Goal: Task Accomplishment & Management: Use online tool/utility

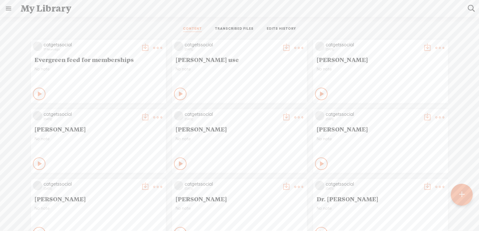
click at [153, 46] on t at bounding box center [157, 48] width 9 height 9
click at [119, 112] on link "Rendering Video..." at bounding box center [123, 112] width 63 height 14
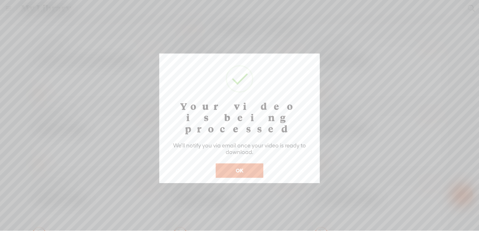
click at [238, 164] on button "OK" at bounding box center [240, 171] width 48 height 14
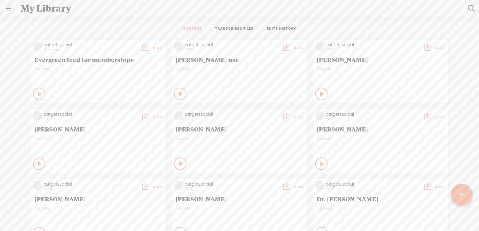
click at [153, 46] on t at bounding box center [157, 48] width 9 height 9
click at [119, 28] on div "CONTENT TRANSCRIBED FILES EDITS HISTORY" at bounding box center [239, 29] width 469 height 15
click at [153, 46] on t at bounding box center [157, 48] width 9 height 9
click at [128, 66] on link "Edit" at bounding box center [123, 68] width 63 height 14
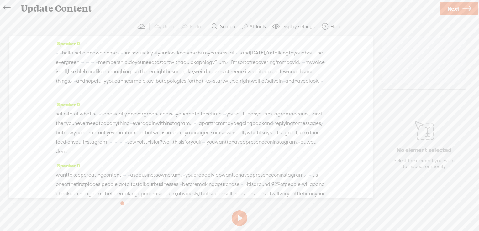
click at [245, 27] on span at bounding box center [245, 27] width 6 height 8
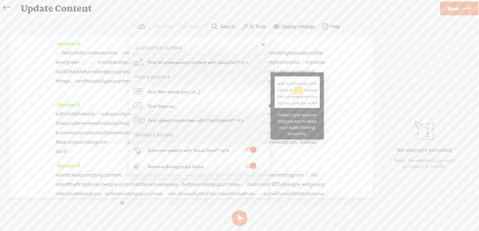
click at [170, 106] on span "Find Silences..." at bounding box center [163, 106] width 34 height 14
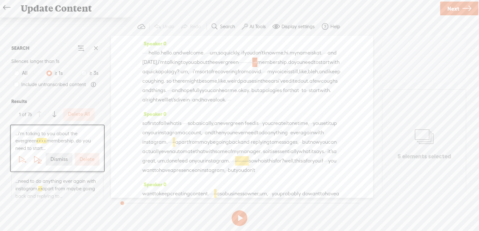
scroll to position [3, 0]
click at [252, 64] on span "·" at bounding box center [252, 59] width 1 height 9
drag, startPoint x: 192, startPoint y: 69, endPoint x: 173, endPoint y: 69, distance: 19.4
click at [173, 69] on div "· · · · · hello. hello. and welcome. · · · · um, so quickly, · if you don't kno…" at bounding box center [241, 73] width 199 height 56
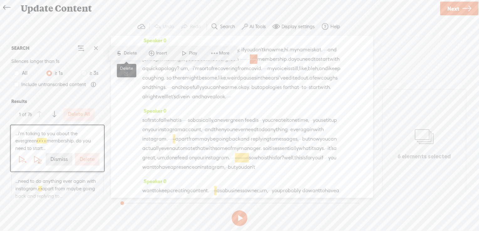
click at [127, 52] on span "Delete" at bounding box center [131, 53] width 15 height 6
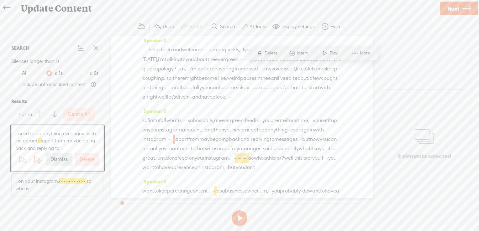
scroll to position [92, 0]
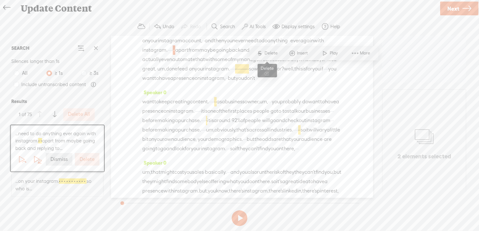
click at [268, 51] on span "Delete" at bounding box center [271, 53] width 15 height 6
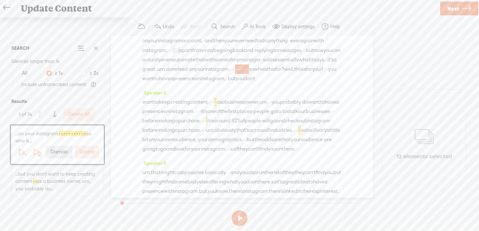
scroll to position [120, 0]
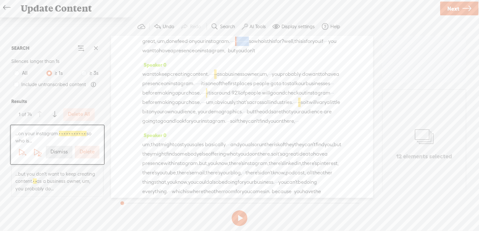
drag, startPoint x: 320, startPoint y: 69, endPoint x: 165, endPoint y: 79, distance: 155.4
click at [165, 55] on div "so first of all what is · · · · · so basically, an evergreen · feed is · · · yo…" at bounding box center [241, 27] width 199 height 57
click at [122, 59] on span "S Delete" at bounding box center [118, 62] width 31 height 11
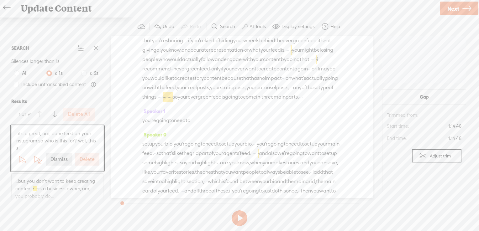
scroll to position [366, 0]
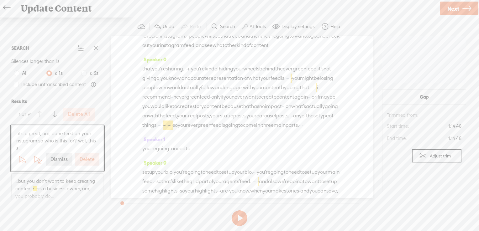
drag, startPoint x: 316, startPoint y: 72, endPoint x: 335, endPoint y: 72, distance: 19.4
click at [335, 50] on div "but you · don't need to be on this hamster wheel of constantly · · creating con…" at bounding box center [241, 22] width 199 height 56
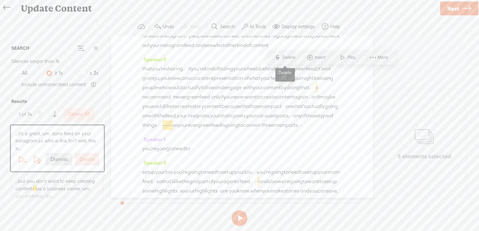
click at [284, 58] on span "Delete" at bounding box center [289, 57] width 15 height 6
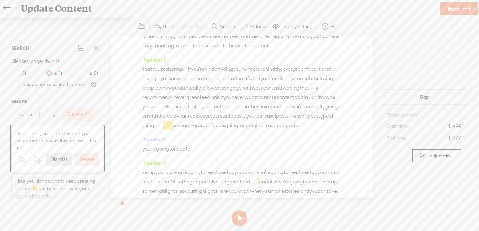
scroll to position [302, 0]
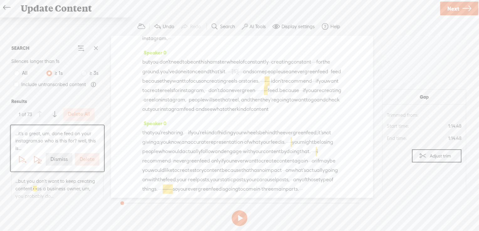
drag, startPoint x: 247, startPoint y: 90, endPoint x: 258, endPoint y: 91, distance: 11.3
click at [258, 43] on div "um, that might cost you sales · basically. · · · and you also run the risk of t…" at bounding box center [241, 1] width 199 height 85
click at [341, 126] on div "Speaker 0 · · · · · hello. hello. and welcome. · · · · um, so quickly, · if you…" at bounding box center [242, 117] width 262 height 162
click at [267, 86] on span "·" at bounding box center [267, 80] width 1 height 9
drag, startPoint x: 250, startPoint y: 155, endPoint x: 256, endPoint y: 155, distance: 6.0
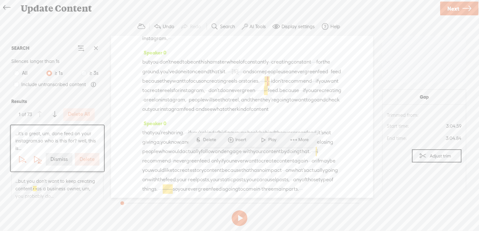
click at [256, 114] on div "but you · don't need to be on this hamster wheel of constantly · · creating con…" at bounding box center [241, 85] width 199 height 57
click at [209, 140] on span "Delete" at bounding box center [213, 140] width 15 height 6
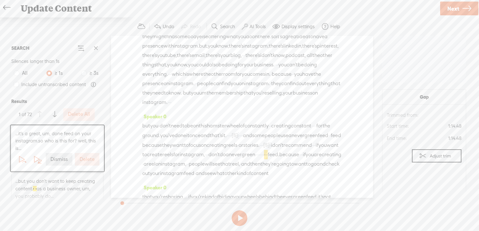
scroll to position [385, 0]
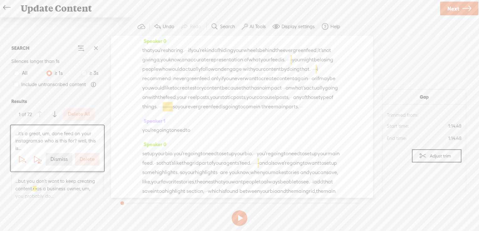
drag, startPoint x: 309, startPoint y: 83, endPoint x: 333, endPoint y: 83, distance: 24.4
click at [333, 32] on div "but you · don't need to be on this hamster wheel of constantly · · creating con…" at bounding box center [241, 3] width 199 height 57
click at [280, 66] on span "S" at bounding box center [275, 66] width 9 height 11
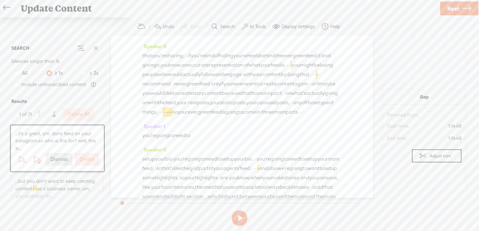
scroll to position [465, 0]
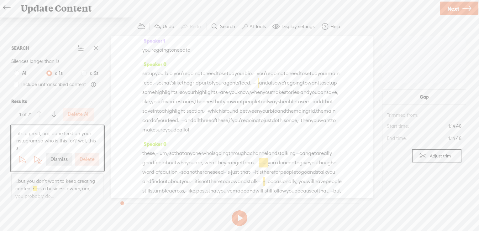
drag, startPoint x: 287, startPoint y: 118, endPoint x: 315, endPoint y: 118, distance: 28.2
click at [265, 103] on span "Delete" at bounding box center [272, 103] width 15 height 6
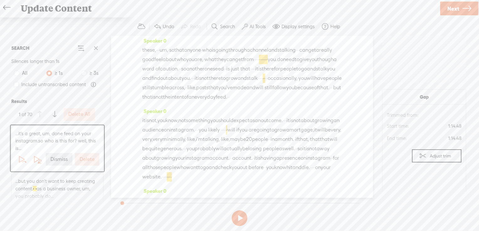
scroll to position [590, 0]
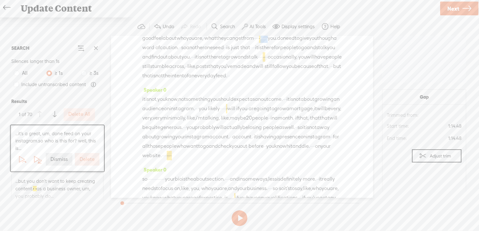
drag, startPoint x: 181, startPoint y: 167, endPoint x: 203, endPoint y: 168, distance: 22.3
click at [203, 81] on div "these, · · · um, · so that anyone · who is going through a channel and stalking…" at bounding box center [241, 52] width 199 height 56
click at [155, 152] on span "Delete" at bounding box center [161, 152] width 15 height 6
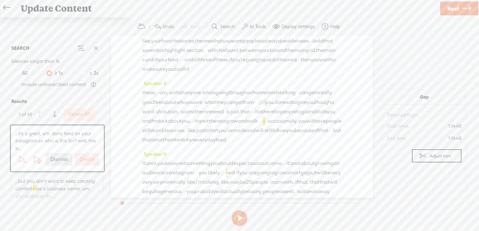
drag, startPoint x: 373, startPoint y: 74, endPoint x: 370, endPoint y: 71, distance: 3.6
click at [371, 84] on div "Speaker 0 · · · · · hello. hello. and welcome. · · · · um, so quickly, · if you…" at bounding box center [242, 117] width 262 height 162
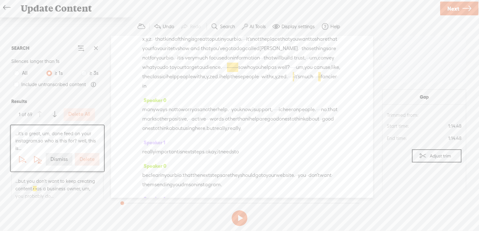
scroll to position [814, 0]
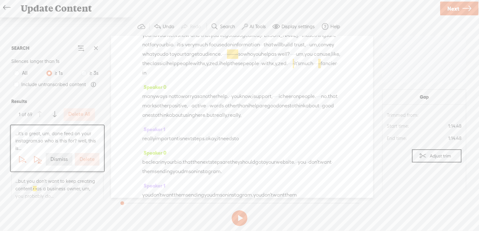
drag, startPoint x: 157, startPoint y: 88, endPoint x: 133, endPoint y: 87, distance: 23.8
click at [133, 87] on div "Speaker 0 · · · · · hello. hello. and welcome. · · · · um, so quickly, · if you…" at bounding box center [242, 117] width 262 height 162
drag, startPoint x: 156, startPoint y: 89, endPoint x: 139, endPoint y: 89, distance: 16.9
click at [139, 89] on div "Speaker 0 · · · · · hello. hello. and welcome. · · · · um, so quickly, · if you…" at bounding box center [242, 117] width 262 height 162
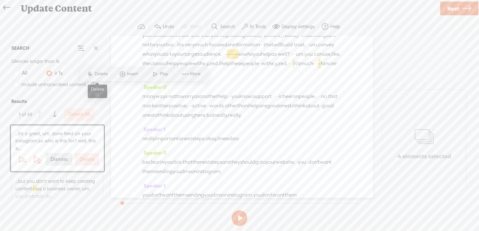
click at [104, 73] on span "Delete" at bounding box center [102, 74] width 15 height 6
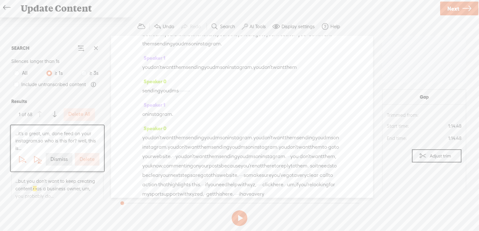
scroll to position [942, 0]
drag, startPoint x: 262, startPoint y: 112, endPoint x: 231, endPoint y: 111, distance: 31.3
click at [189, 95] on span "Delete" at bounding box center [188, 96] width 15 height 6
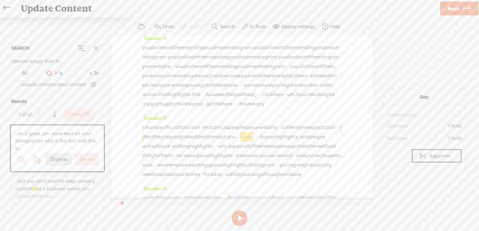
scroll to position [1004, 0]
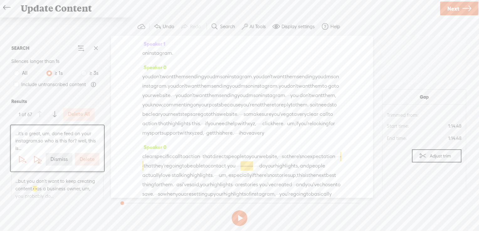
drag, startPoint x: 242, startPoint y: 67, endPoint x: 247, endPoint y: 67, distance: 5.0
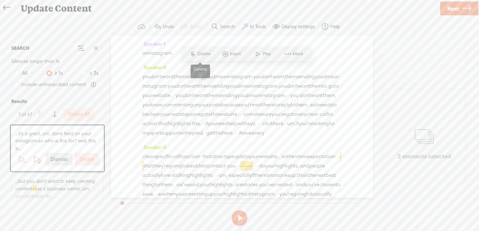
click at [208, 52] on span "Delete" at bounding box center [204, 54] width 15 height 6
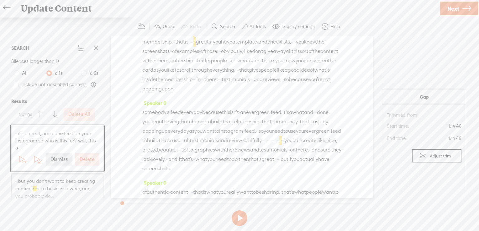
scroll to position [1343, 0]
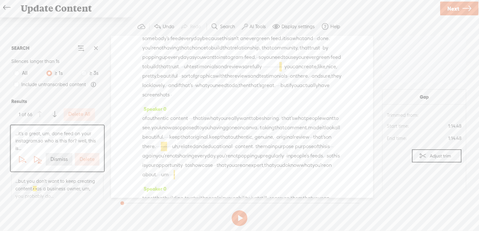
drag, startPoint x: 155, startPoint y: 57, endPoint x: 204, endPoint y: 58, distance: 48.6
click at [152, 40] on span "S" at bounding box center [147, 43] width 9 height 11
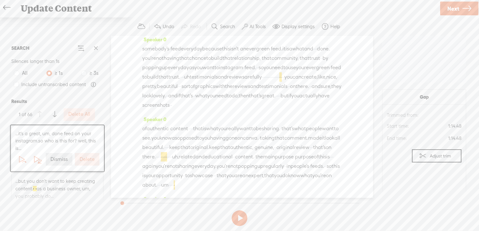
scroll to position [1338, 0]
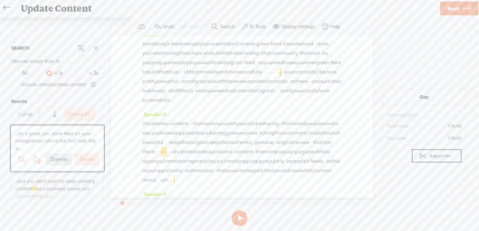
drag, startPoint x: 212, startPoint y: 56, endPoint x: 219, endPoint y: 56, distance: 7.2
drag, startPoint x: 219, startPoint y: 56, endPoint x: 208, endPoint y: 55, distance: 10.7
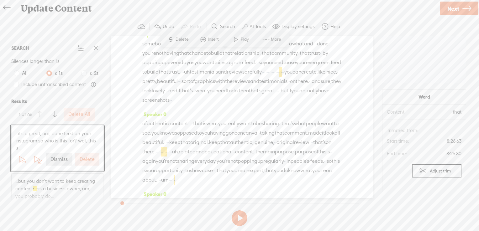
drag, startPoint x: 208, startPoint y: 55, endPoint x: 217, endPoint y: 56, distance: 8.8
click at [165, 39] on span "S" at bounding box center [162, 39] width 9 height 11
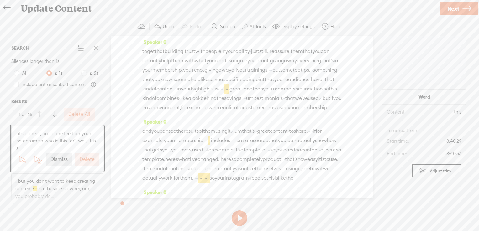
scroll to position [1495, 0]
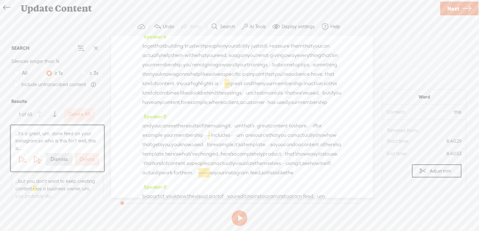
drag, startPoint x: 284, startPoint y: 76, endPoint x: 291, endPoint y: 76, distance: 6.3
click at [246, 60] on span "Delete" at bounding box center [247, 60] width 15 height 6
drag, startPoint x: 208, startPoint y: 65, endPoint x: 368, endPoint y: 82, distance: 161.2
click at [212, 66] on div "Speaker 0 · · · · · hello. hello. and welcome. · · · · um, so quickly, · if you…" at bounding box center [242, 117] width 262 height 162
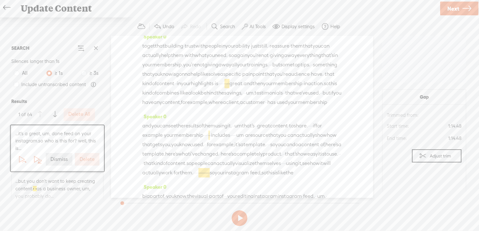
click at [216, 57] on section "SEARCH Silences longer than 1s All ≥ 1s ≥ 3s Include untranscribed content Resu…" at bounding box center [239, 117] width 466 height 162
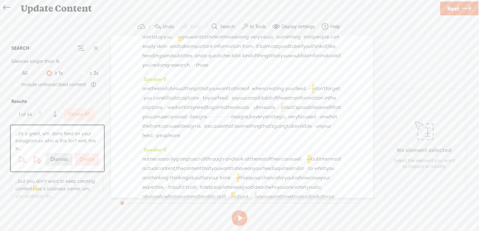
scroll to position [1678, 0]
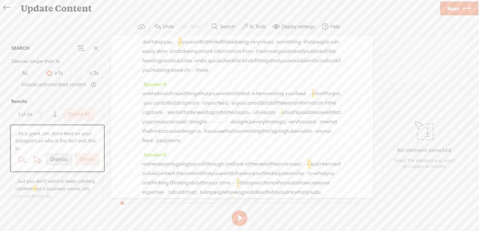
drag, startPoint x: 153, startPoint y: 117, endPoint x: 177, endPoint y: 118, distance: 23.8
click at [134, 105] on span "Delete" at bounding box center [134, 103] width 15 height 6
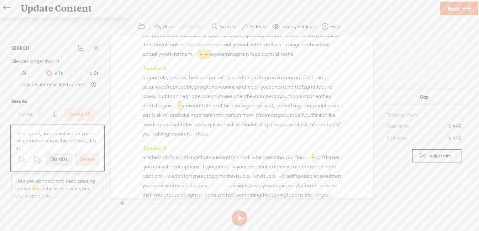
scroll to position [1614, 0]
click at [162, 26] on button "Undo" at bounding box center [164, 26] width 27 height 13
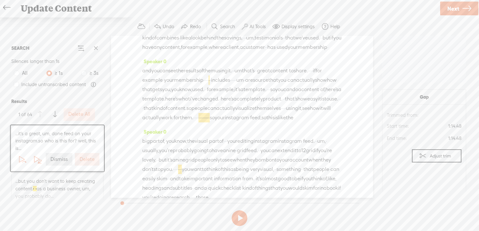
click at [162, 26] on button "Undo" at bounding box center [164, 26] width 27 height 13
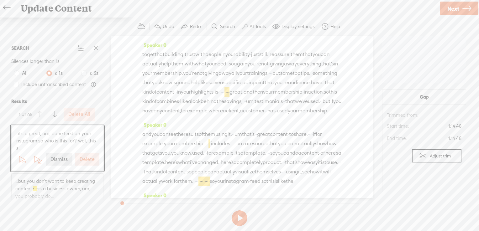
scroll to position [1487, 0]
click at [162, 26] on button "Undo" at bounding box center [164, 26] width 27 height 13
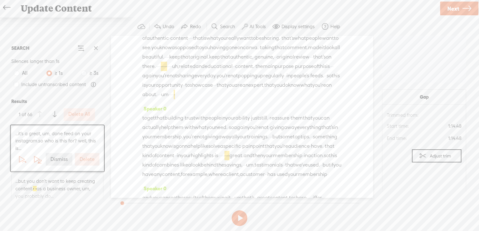
drag, startPoint x: 282, startPoint y: 148, endPoint x: 290, endPoint y: 148, distance: 8.1
click at [246, 133] on span "Delete" at bounding box center [247, 132] width 15 height 6
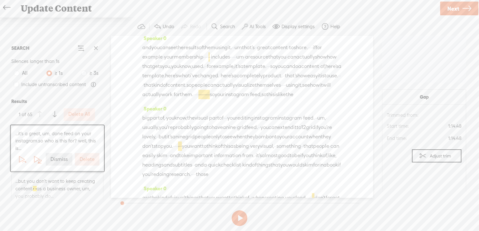
scroll to position [1589, 0]
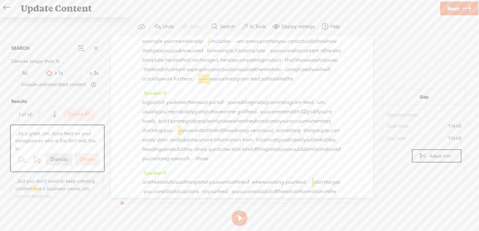
drag, startPoint x: 166, startPoint y: 108, endPoint x: 316, endPoint y: 107, distance: 149.5
click at [273, 91] on span "Delete" at bounding box center [271, 93] width 15 height 6
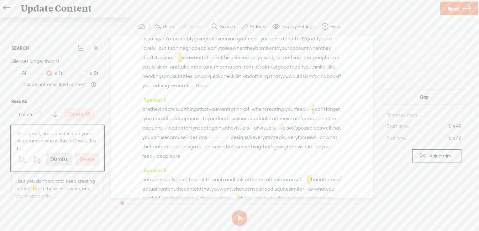
scroll to position [1667, 0]
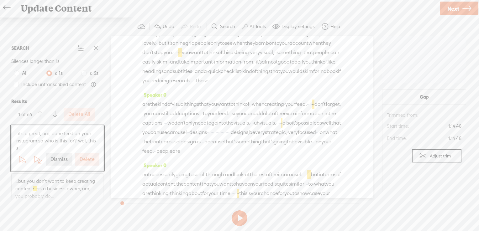
drag, startPoint x: 175, startPoint y: 120, endPoint x: 151, endPoint y: 119, distance: 24.8
click at [107, 106] on span "Delete" at bounding box center [109, 104] width 15 height 6
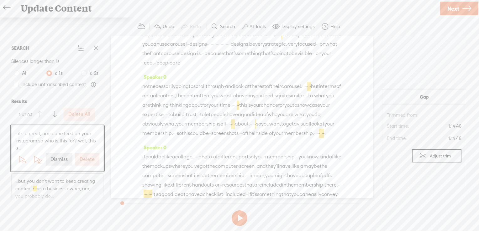
scroll to position [1788, 0]
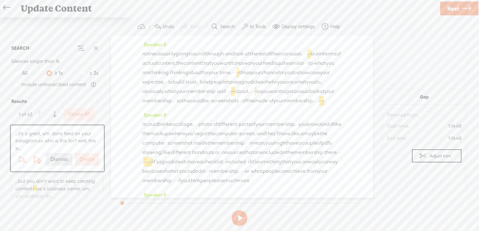
drag, startPoint x: 271, startPoint y: 107, endPoint x: 285, endPoint y: 107, distance: 14.4
click at [242, 90] on span "Delete" at bounding box center [242, 91] width 15 height 6
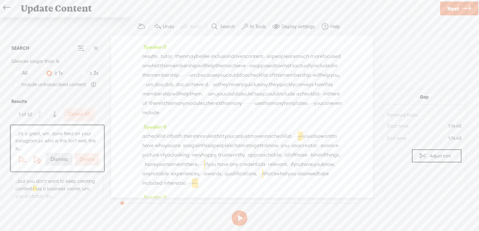
scroll to position [1942, 0]
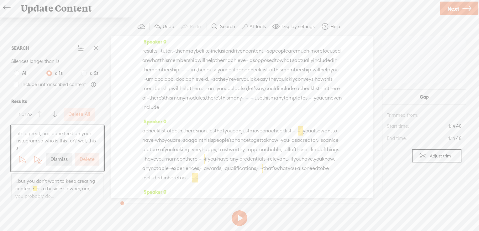
drag, startPoint x: 149, startPoint y: 80, endPoint x: 177, endPoint y: 81, distance: 27.9
click at [135, 65] on span "Delete" at bounding box center [134, 65] width 15 height 6
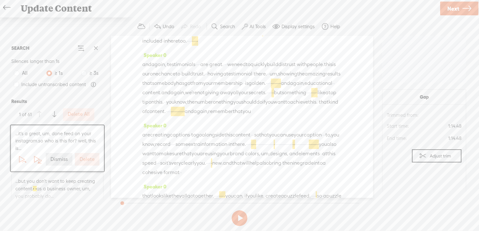
scroll to position [1966, 0]
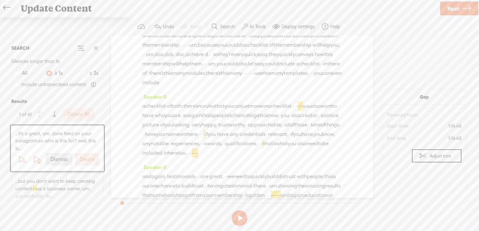
drag, startPoint x: 168, startPoint y: 117, endPoint x: 176, endPoint y: 117, distance: 8.1
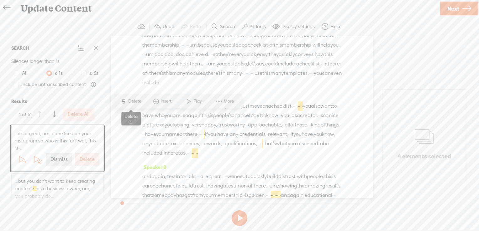
click at [131, 100] on span "Delete" at bounding box center [135, 101] width 15 height 6
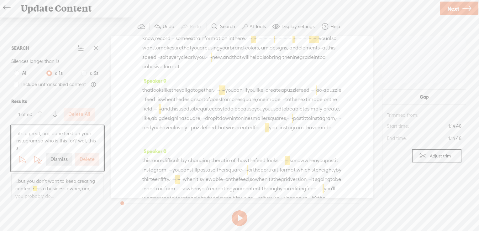
scroll to position [2189, 0]
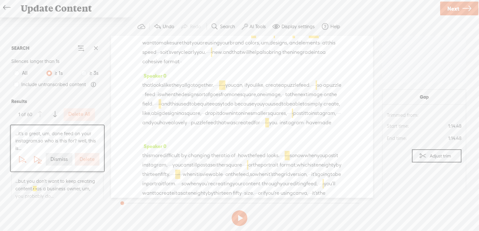
drag, startPoint x: 295, startPoint y: 111, endPoint x: 316, endPoint y: 111, distance: 20.4
click at [277, 96] on span "Delete" at bounding box center [274, 94] width 15 height 6
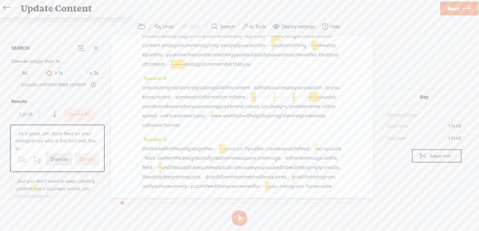
drag, startPoint x: 181, startPoint y: 116, endPoint x: 189, endPoint y: 116, distance: 8.1
click at [141, 101] on span "Delete" at bounding box center [146, 102] width 15 height 6
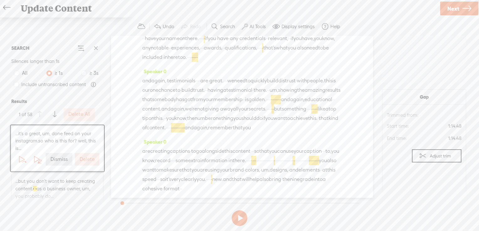
scroll to position [2062, 0]
drag, startPoint x: 287, startPoint y: 121, endPoint x: 327, endPoint y: 122, distance: 40.1
click at [284, 106] on span "Delete" at bounding box center [286, 104] width 15 height 6
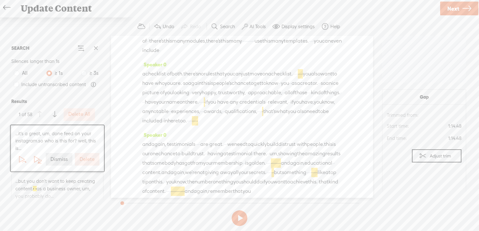
drag, startPoint x: 182, startPoint y: 156, endPoint x: 189, endPoint y: 156, distance: 6.9
click at [142, 138] on span "Delete" at bounding box center [146, 140] width 15 height 6
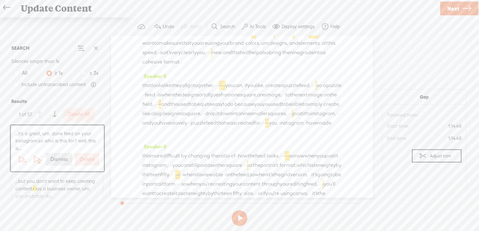
scroll to position [2211, 0]
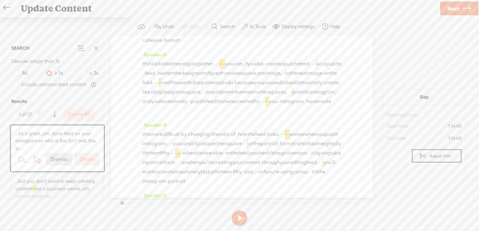
drag, startPoint x: 307, startPoint y: 71, endPoint x: 301, endPoint y: 71, distance: 5.6
click at [259, 55] on span "Delete" at bounding box center [260, 54] width 15 height 6
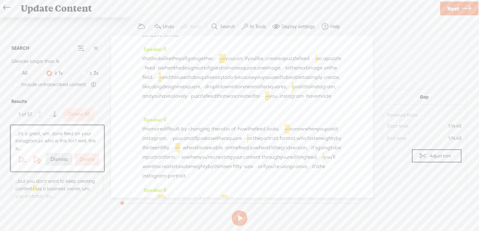
scroll to position [2279, 0]
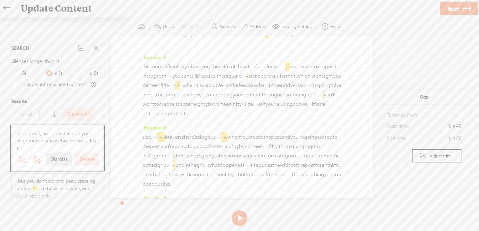
drag, startPoint x: 217, startPoint y: 90, endPoint x: 241, endPoint y: 91, distance: 23.8
click at [197, 76] on span "Delete" at bounding box center [198, 76] width 15 height 6
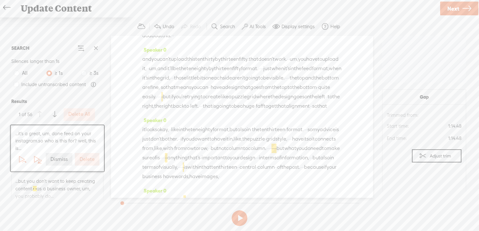
scroll to position [2454, 0]
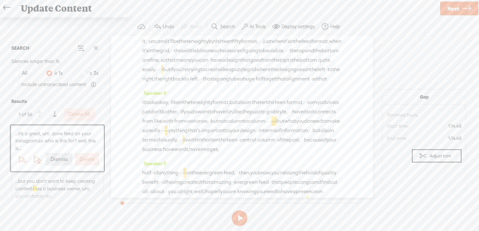
drag, startPoint x: 153, startPoint y: 75, endPoint x: 167, endPoint y: 75, distance: 14.1
click at [123, 58] on span "Delete" at bounding box center [123, 60] width 15 height 6
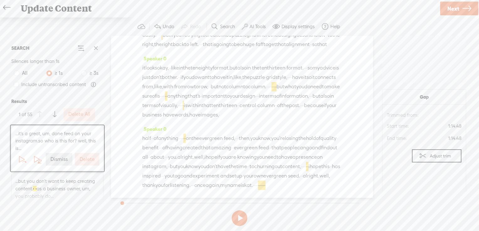
scroll to position [2525, 0]
drag, startPoint x: 254, startPoint y: 111, endPoint x: 284, endPoint y: 112, distance: 29.8
click at [237, 99] on span "Delete" at bounding box center [241, 97] width 15 height 6
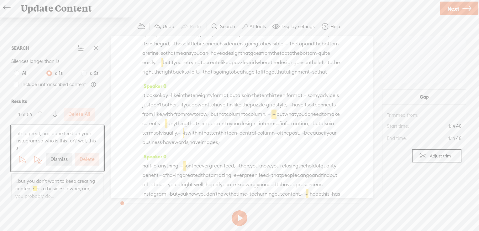
drag, startPoint x: 183, startPoint y: 129, endPoint x: 194, endPoint y: 131, distance: 11.1
drag, startPoint x: 189, startPoint y: 123, endPoint x: 206, endPoint y: 126, distance: 17.1
click at [168, 107] on span "Delete" at bounding box center [164, 109] width 15 height 6
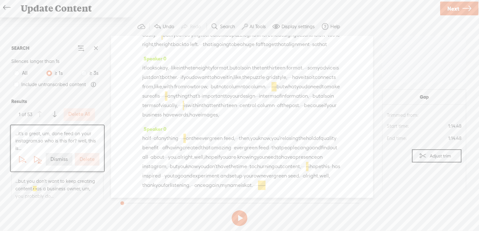
scroll to position [2542, 0]
drag, startPoint x: 183, startPoint y: 115, endPoint x: 200, endPoint y: 115, distance: 16.9
click at [152, 98] on span "Delete" at bounding box center [157, 99] width 15 height 6
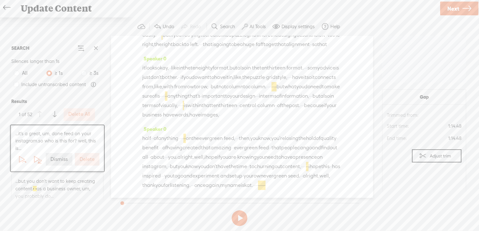
drag, startPoint x: 318, startPoint y: 102, endPoint x: 161, endPoint y: 113, distance: 157.4
click at [120, 95] on span "Delete" at bounding box center [119, 96] width 15 height 6
drag, startPoint x: 302, startPoint y: 146, endPoint x: 310, endPoint y: 146, distance: 8.1
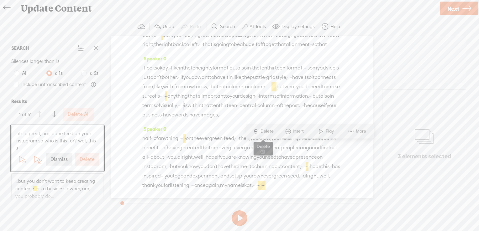
click at [266, 132] on span "Delete" at bounding box center [267, 131] width 15 height 6
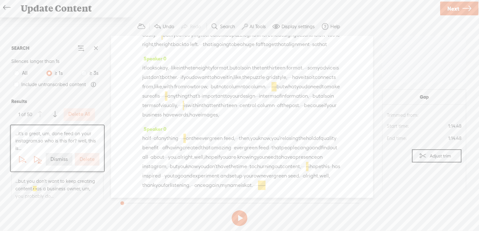
scroll to position [2437, 0]
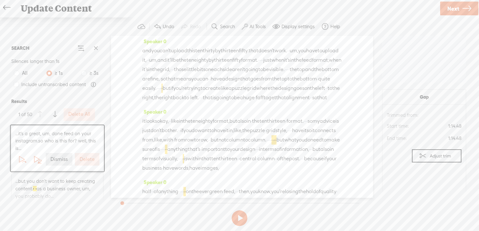
click at [214, 107] on span "Delete" at bounding box center [217, 106] width 15 height 6
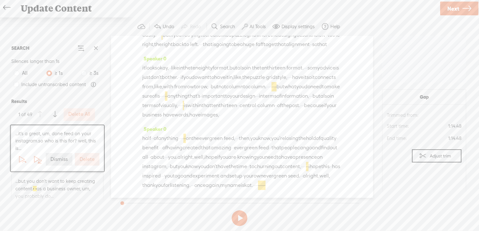
scroll to position [2598, 0]
drag, startPoint x: 150, startPoint y: 118, endPoint x: 334, endPoint y: 122, distance: 184.0
click at [287, 103] on span "Delete" at bounding box center [291, 105] width 15 height 6
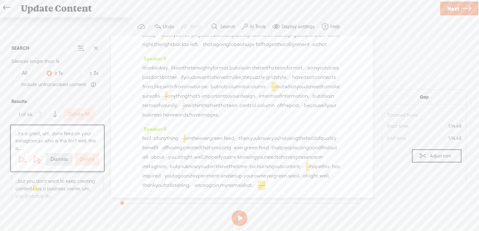
drag, startPoint x: 242, startPoint y: 119, endPoint x: 261, endPoint y: 119, distance: 18.5
click at [209, 102] on span "S" at bounding box center [205, 103] width 9 height 11
drag, startPoint x: 271, startPoint y: 179, endPoint x: 287, endPoint y: 179, distance: 16.0
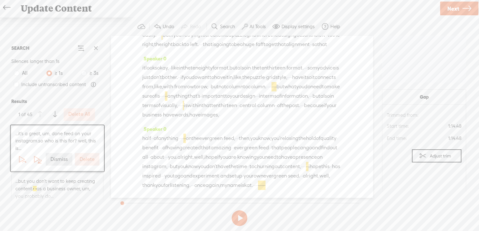
click at [240, 162] on span "S Delete" at bounding box center [238, 165] width 31 height 11
drag, startPoint x: 188, startPoint y: 82, endPoint x: 165, endPoint y: 80, distance: 22.9
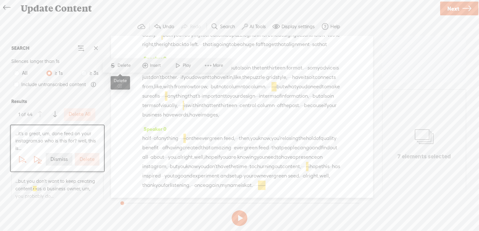
click at [124, 65] on span "Delete" at bounding box center [124, 65] width 15 height 6
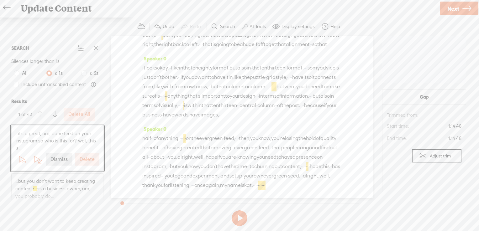
scroll to position [3096, 0]
drag, startPoint x: 258, startPoint y: 60, endPoint x: 272, endPoint y: 60, distance: 13.8
click at [272, 63] on div "it looks okay, · · like in the ten eighty format, but also in · the ten thirtee…" at bounding box center [241, 91] width 199 height 56
click at [228, 44] on span "Delete" at bounding box center [231, 43] width 15 height 6
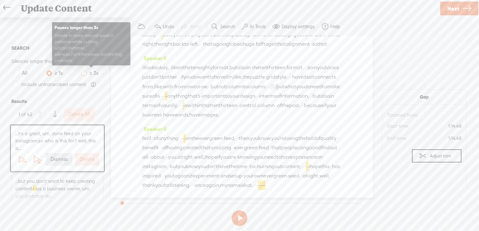
click at [86, 74] on span at bounding box center [84, 73] width 6 height 6
click at [86, 74] on input "≥ 3s" at bounding box center [84, 73] width 6 height 6
radio input "true"
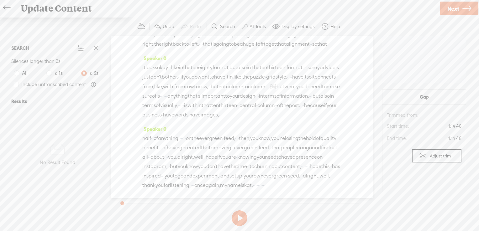
click at [455, 11] on span "Next" at bounding box center [453, 9] width 12 height 16
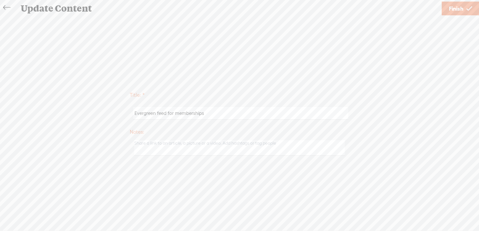
click at [455, 10] on span "Finish" at bounding box center [456, 9] width 14 height 16
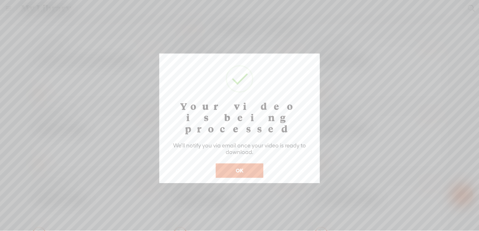
click at [237, 164] on button "OK" at bounding box center [240, 171] width 48 height 14
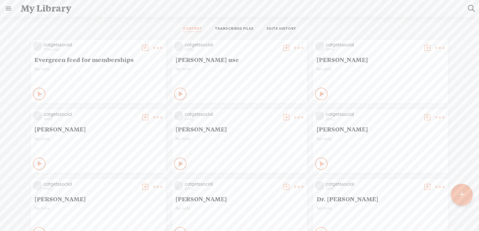
click at [153, 46] on t at bounding box center [157, 48] width 9 height 9
